Goal: Task Accomplishment & Management: Manage account settings

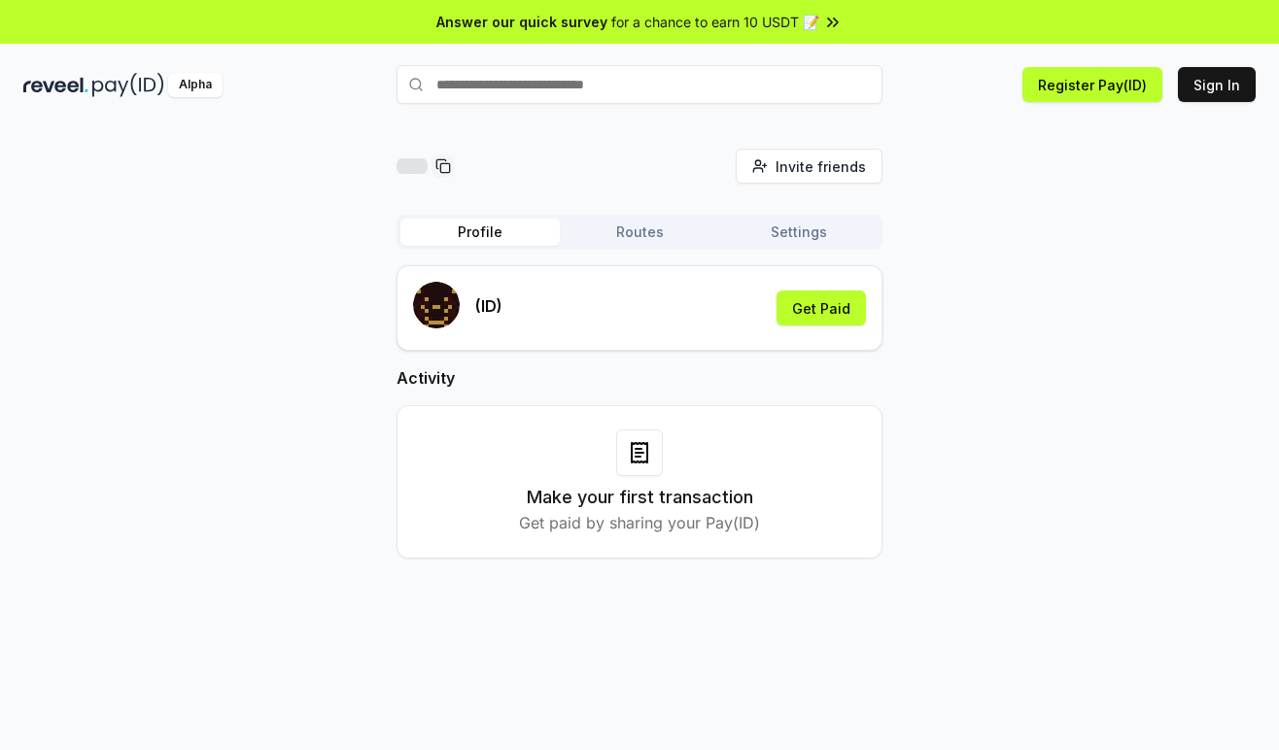
click at [662, 240] on button "Routes" at bounding box center [639, 232] width 159 height 27
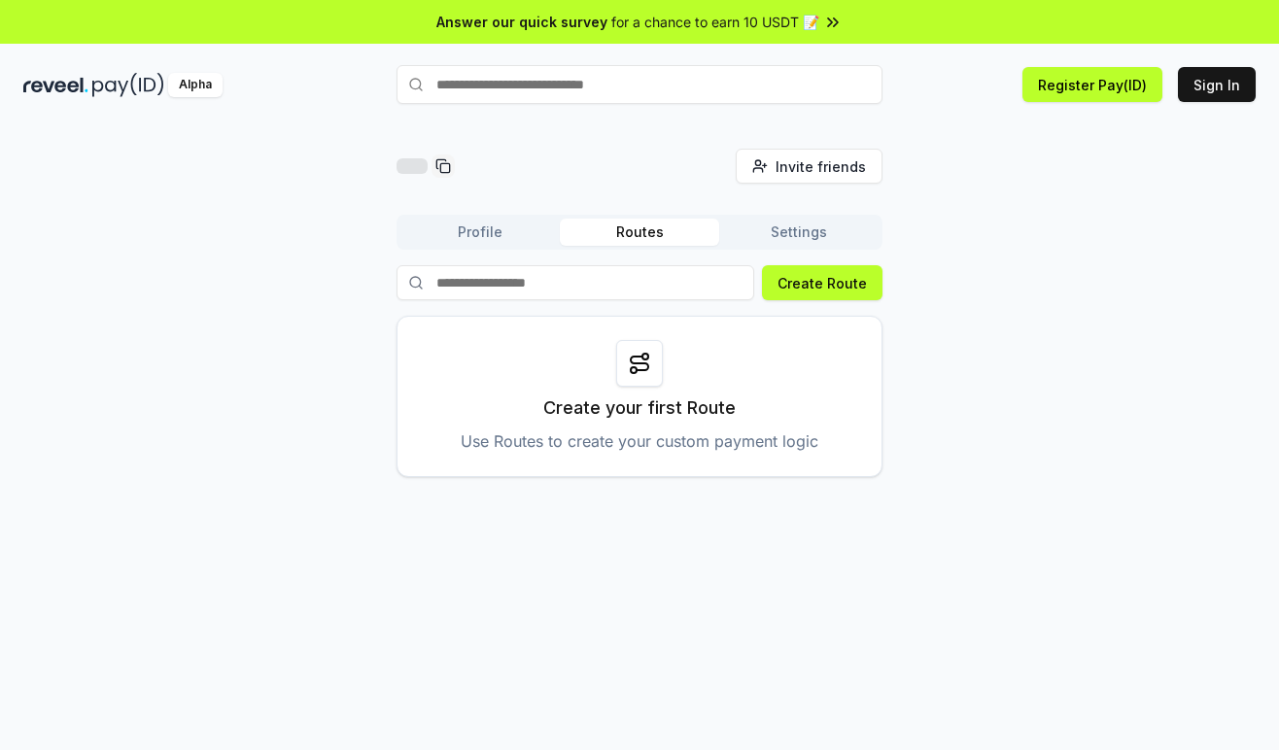
click at [530, 241] on button "Profile" at bounding box center [479, 232] width 159 height 27
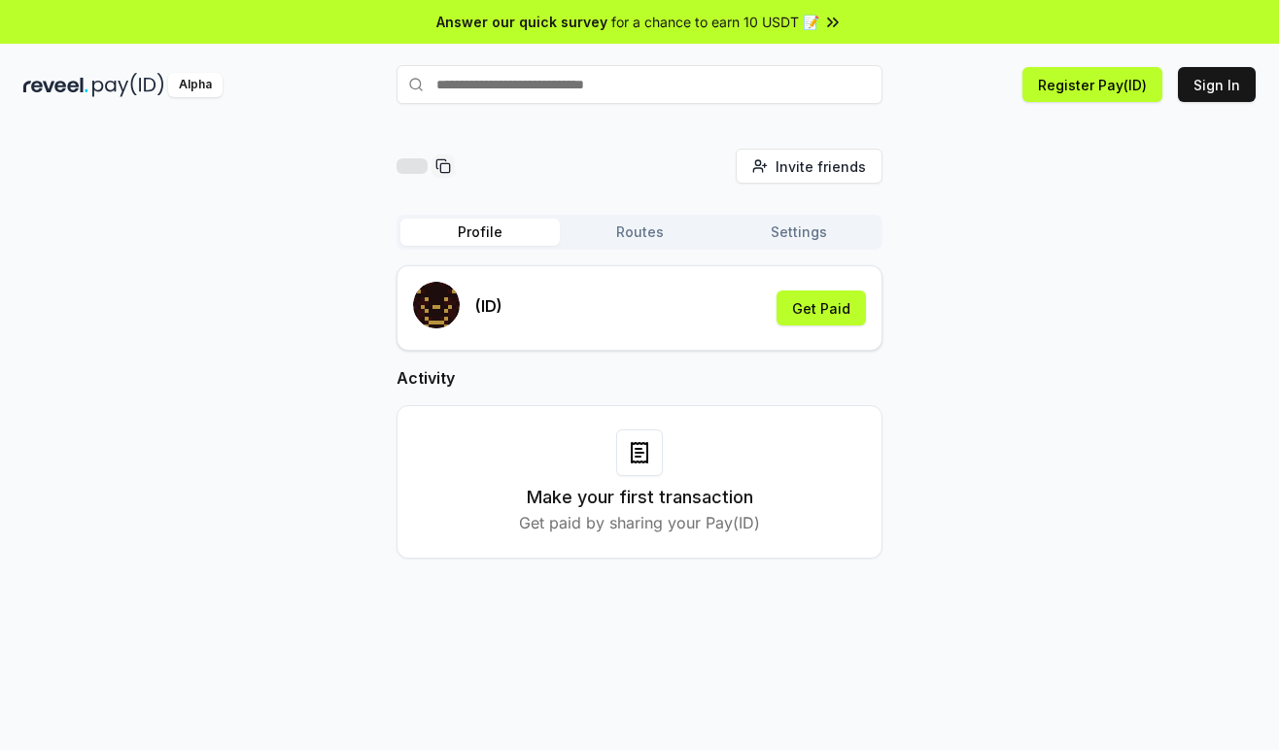
click at [804, 238] on button "Settings" at bounding box center [798, 232] width 159 height 27
click at [467, 243] on button "Profile" at bounding box center [479, 232] width 159 height 27
click at [590, 71] on input "text" at bounding box center [639, 84] width 486 height 39
click at [792, 12] on span "for a chance to earn 10 USDT 📝" at bounding box center [715, 22] width 208 height 20
